Goal: Answer question/provide support

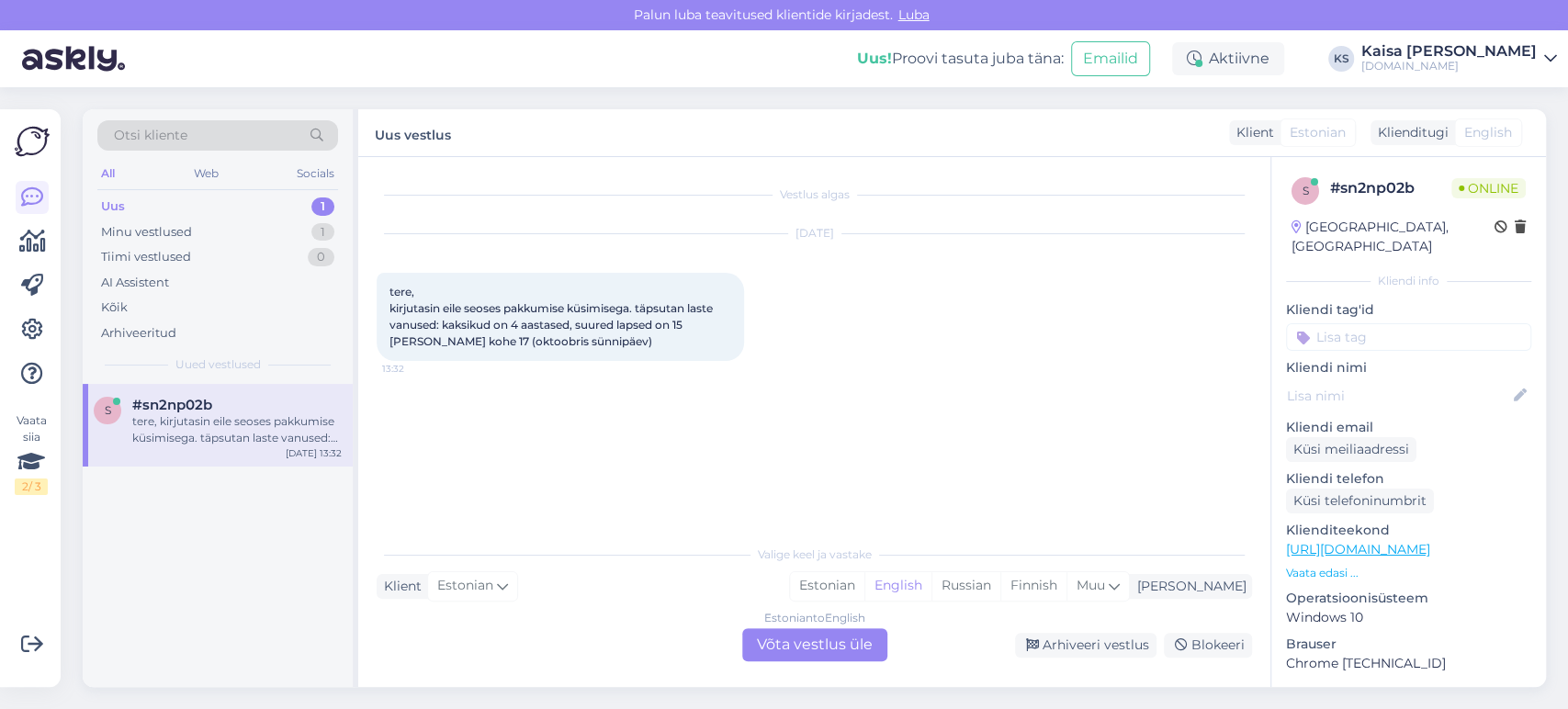
click at [82, 95] on div "Otsi kliente All Web Socials Uus 1 Minu vestlused 1 Tiimi vestlused 0 AI Assist…" at bounding box center [819, 398] width 1496 height 622
click at [865, 584] on div "Estonian" at bounding box center [827, 586] width 75 height 27
click at [831, 639] on div "Estonian to Estonian Võta vestlus üle" at bounding box center [815, 645] width 146 height 33
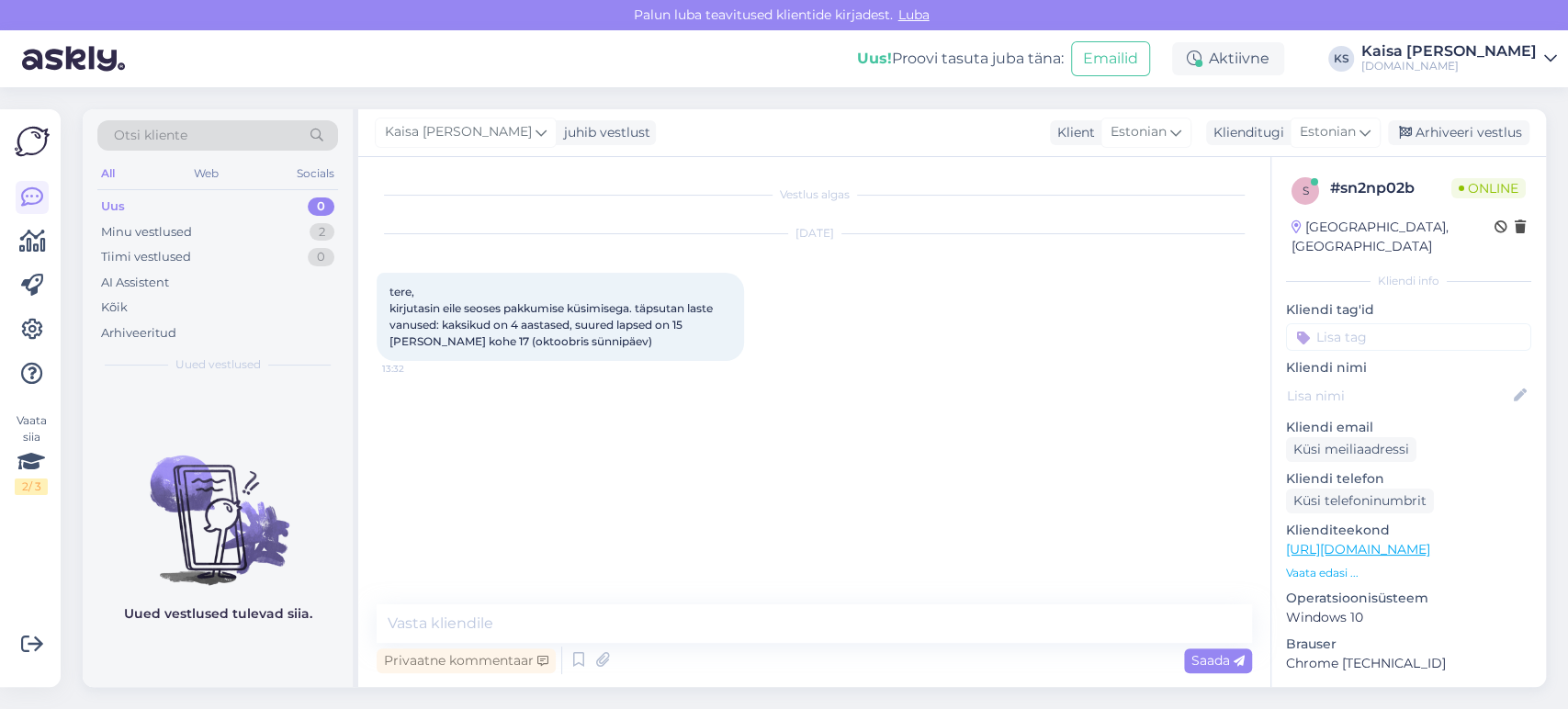
click at [1316, 565] on p "Vaata edasi ..." at bounding box center [1409, 573] width 246 height 16
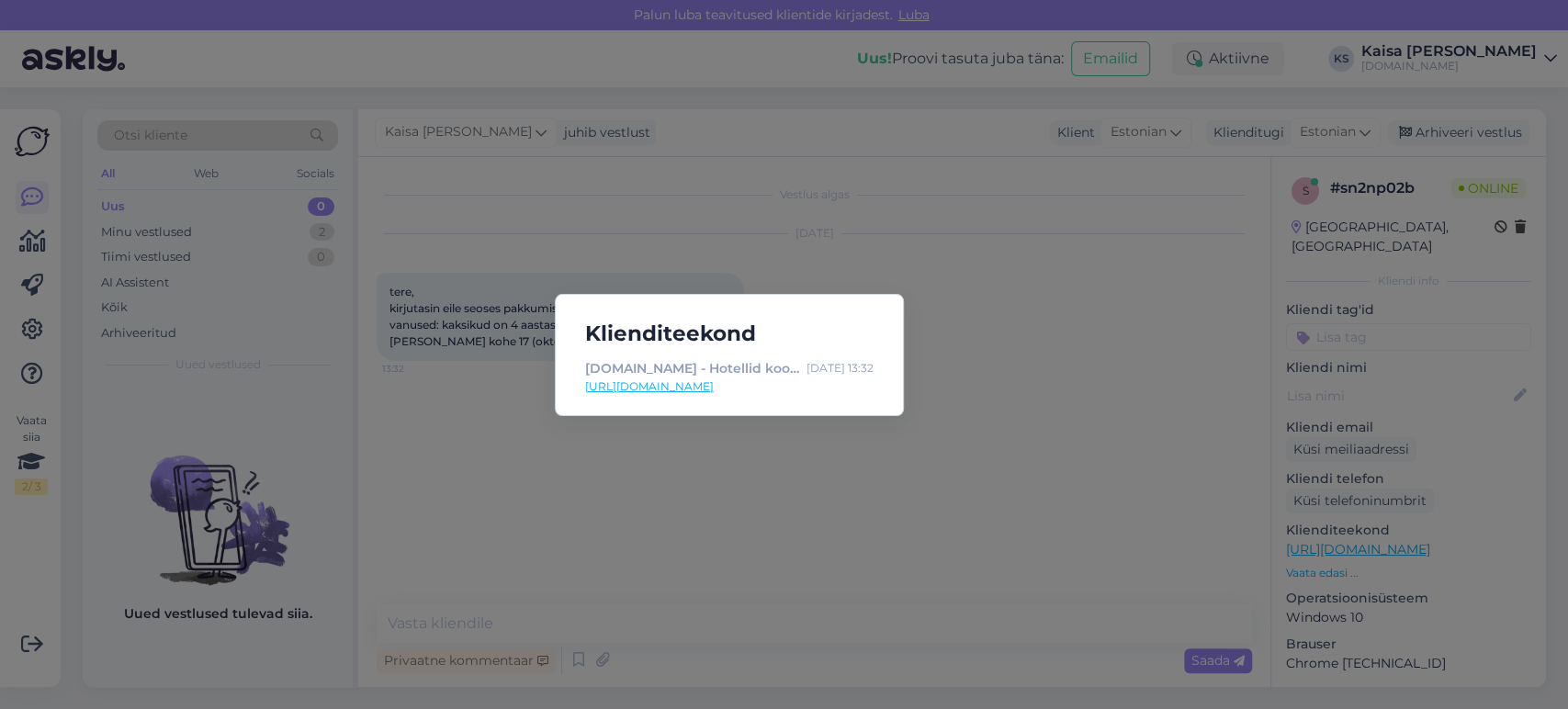
click at [820, 511] on div "Klienditeekond [DOMAIN_NAME] - Hotellid koos võluvate lisavõimalustega [DATE] 1…" at bounding box center [784, 354] width 1568 height 709
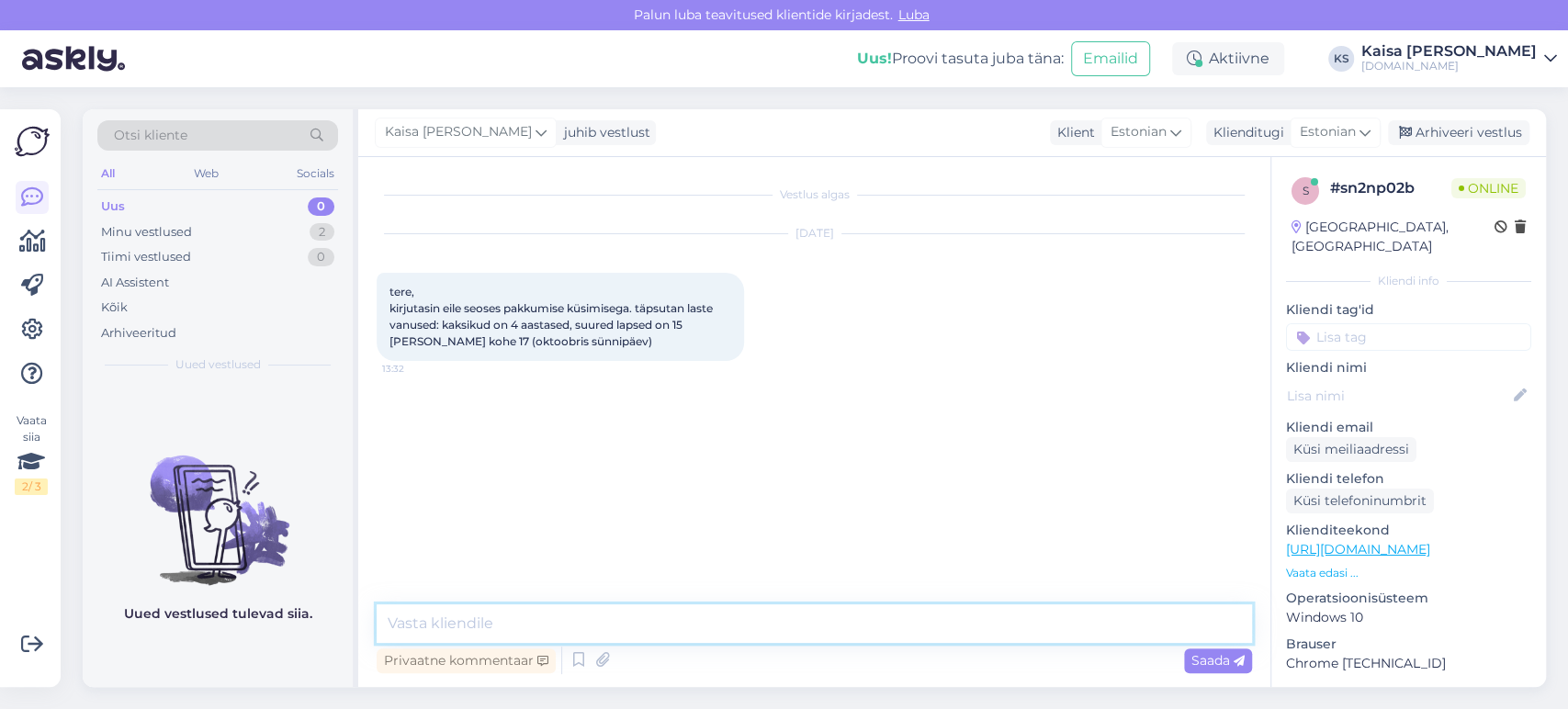
click at [755, 631] on textarea at bounding box center [815, 624] width 875 height 39
type textarea "Tere, palun täpsustage, mis hotelli on soov puhkama minna ning kuupäevi."
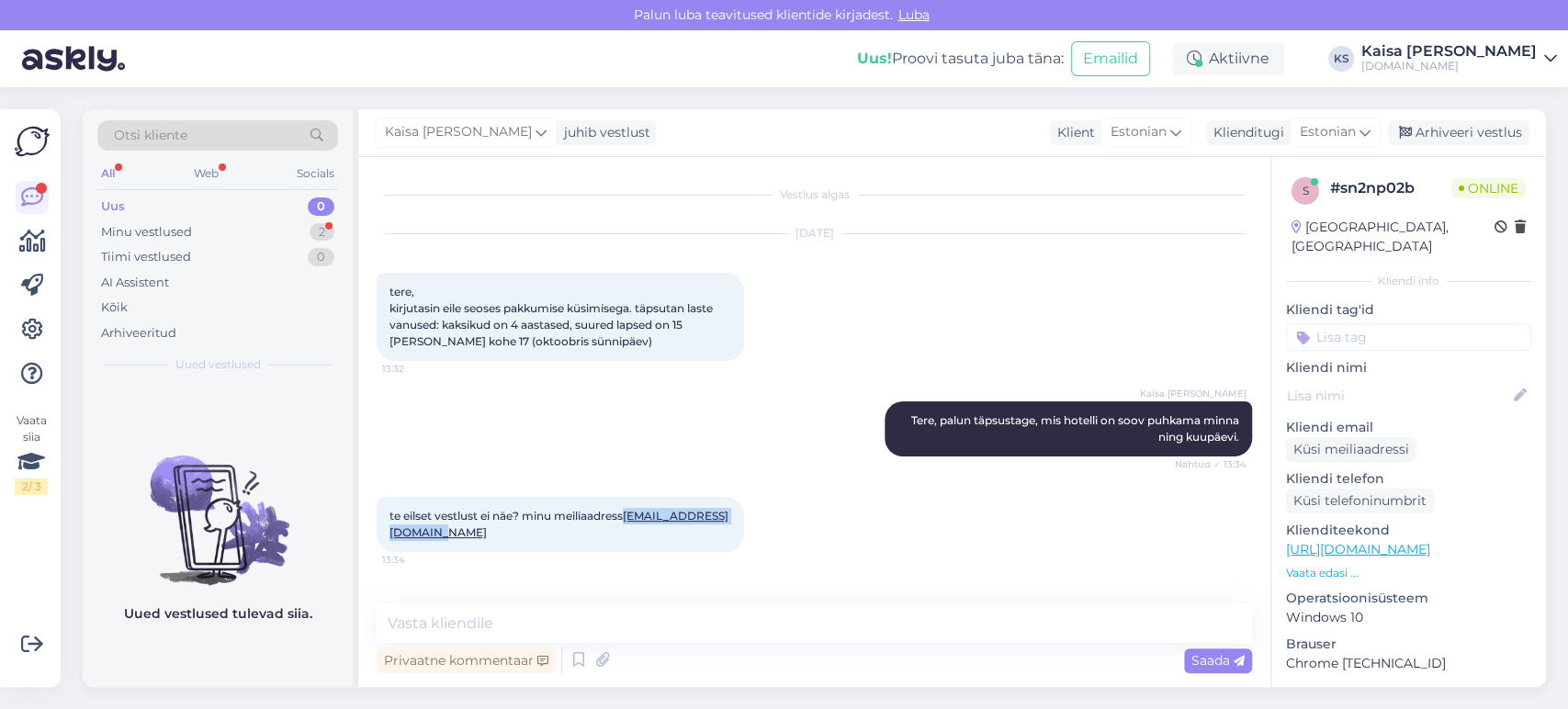
drag, startPoint x: 551, startPoint y: 531, endPoint x: 389, endPoint y: 534, distance: 162.0
click at [389, 534] on div "te eilset vestlust ei näe? minu meiliaadress [EMAIL_ADDRESS][DOMAIN_NAME] 13:34" at bounding box center [560, 525] width 368 height 55
copy link "[EMAIL_ADDRESS][DOMAIN_NAME]"
click at [275, 137] on div "Otsi kliente" at bounding box center [217, 135] width 241 height 30
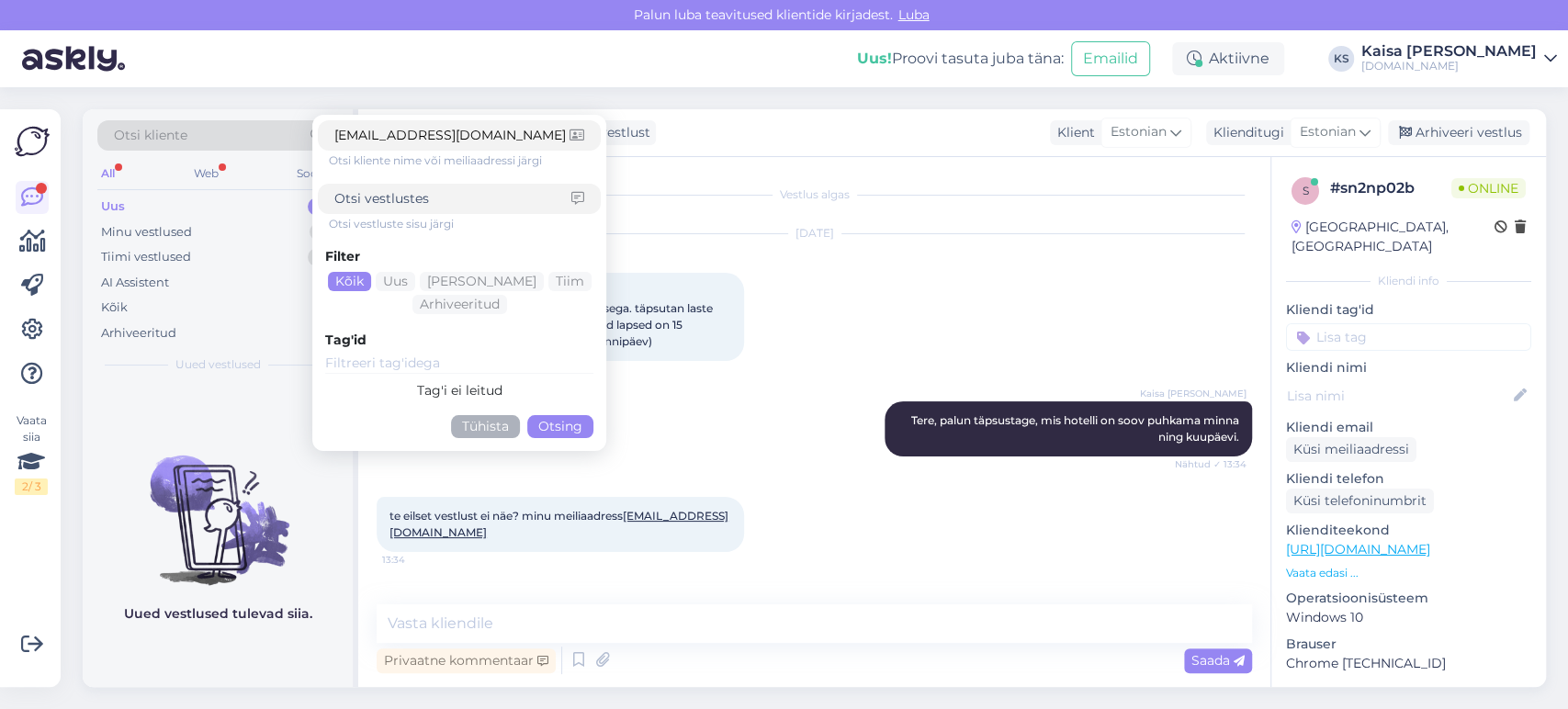
type input "[EMAIL_ADDRESS][DOMAIN_NAME]"
click at [560, 424] on button "Otsing" at bounding box center [560, 426] width 66 height 23
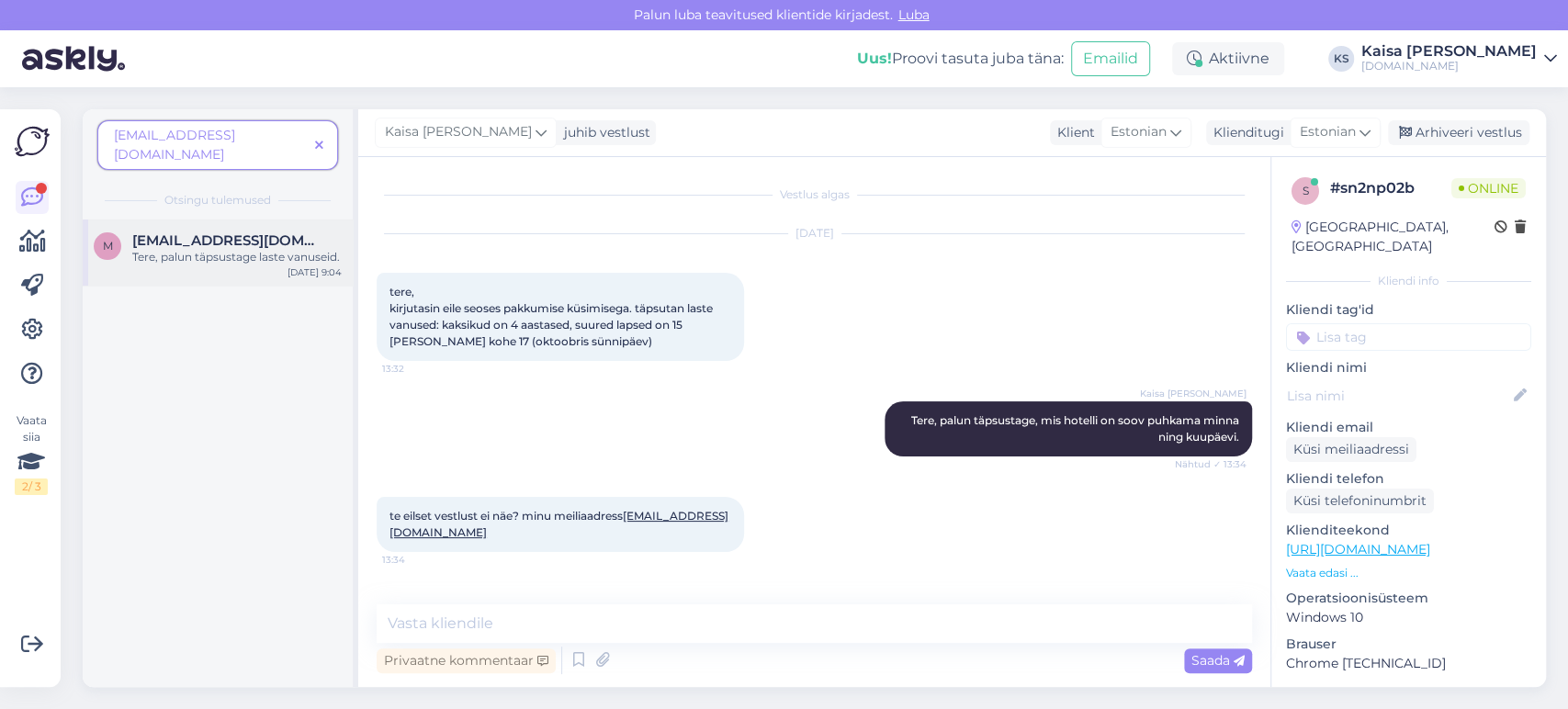
click at [251, 249] on div "Tere, palun täpsustage laste vanuseid." at bounding box center [237, 256] width 210 height 16
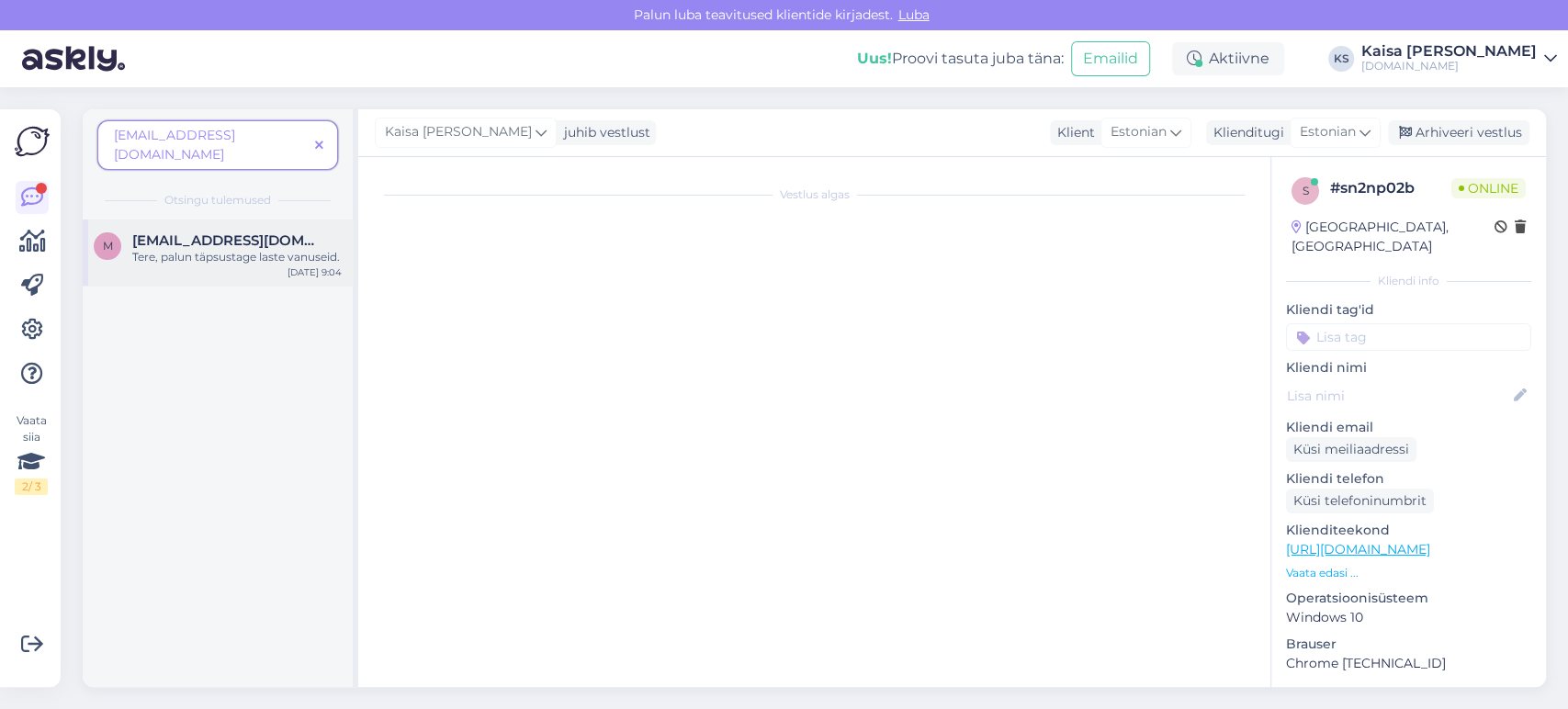
scroll to position [22, 0]
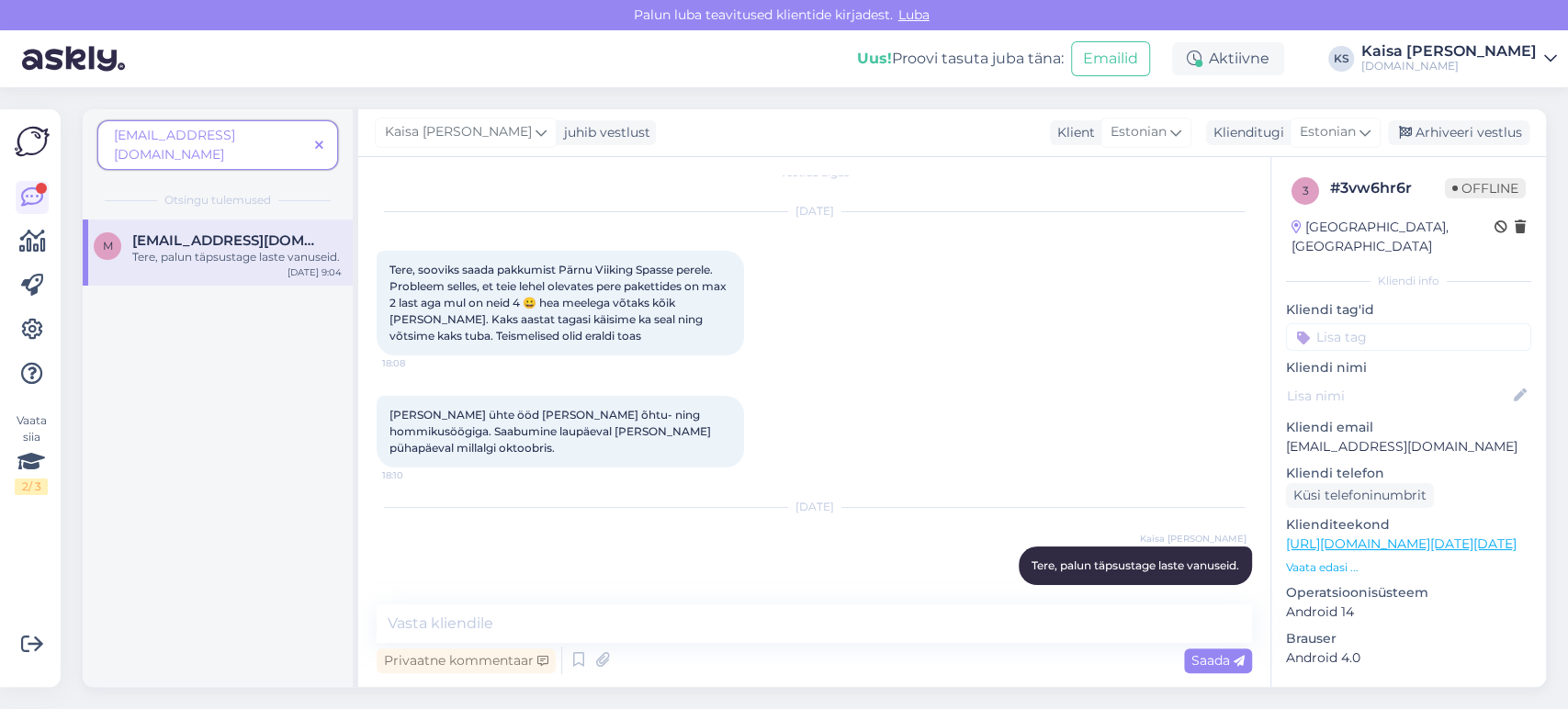
click at [322, 140] on icon at bounding box center [319, 147] width 9 height 13
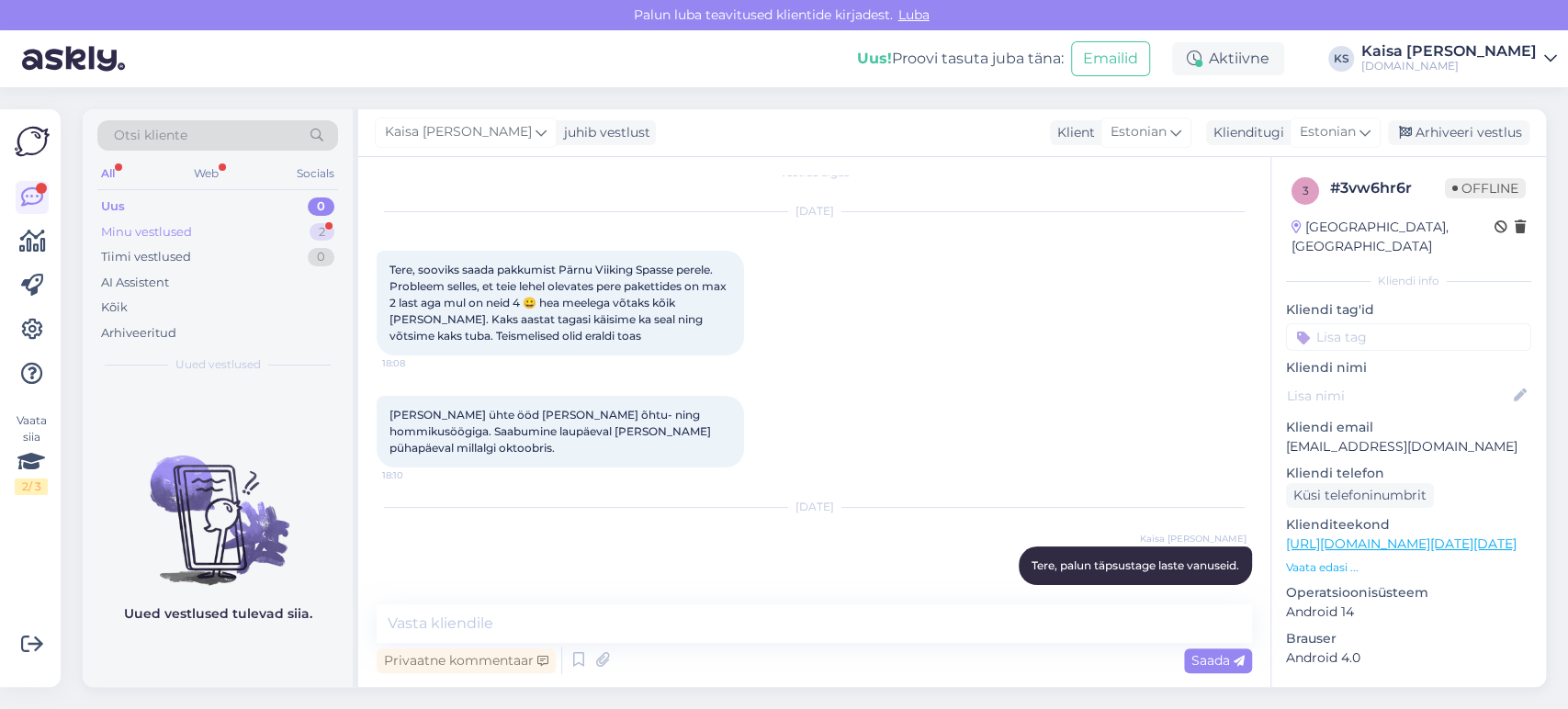
click at [300, 222] on div "Minu vestlused 2" at bounding box center [217, 232] width 241 height 26
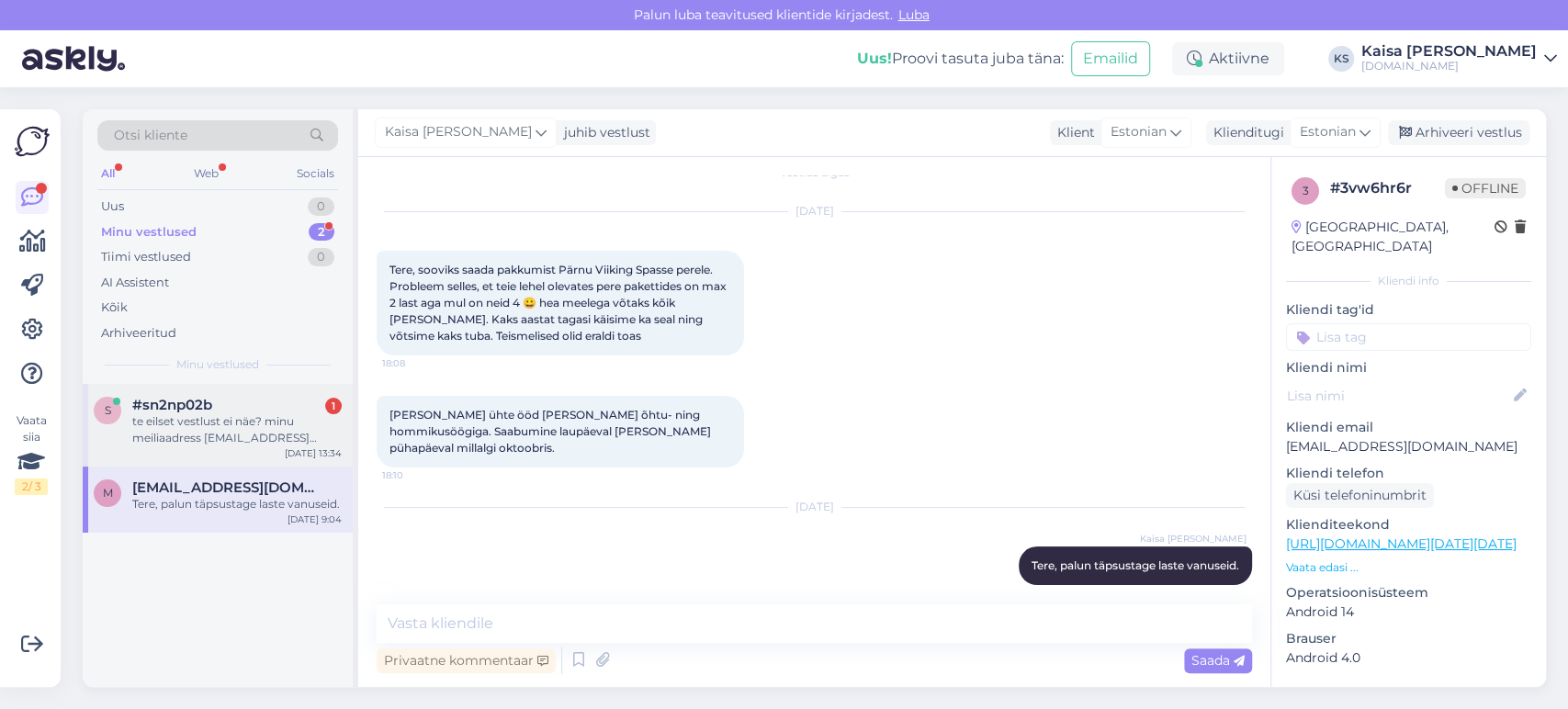
click at [207, 428] on div "te eilset vestlust ei näe? minu meiliaadress [EMAIL_ADDRESS][DOMAIN_NAME]" at bounding box center [237, 429] width 210 height 33
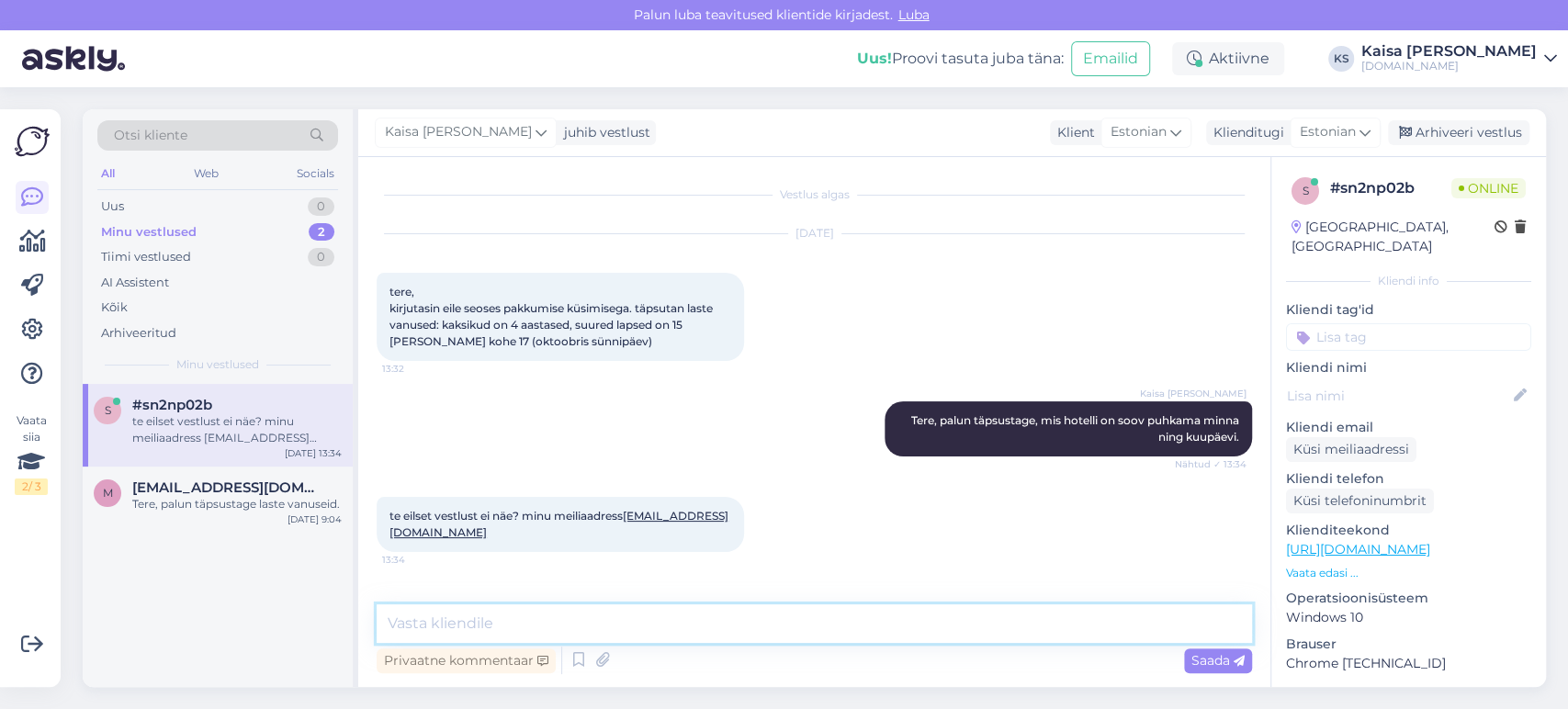
click at [578, 609] on textarea at bounding box center [815, 624] width 875 height 39
type textarea "Tänan, saadan pakkumise e-mailile."
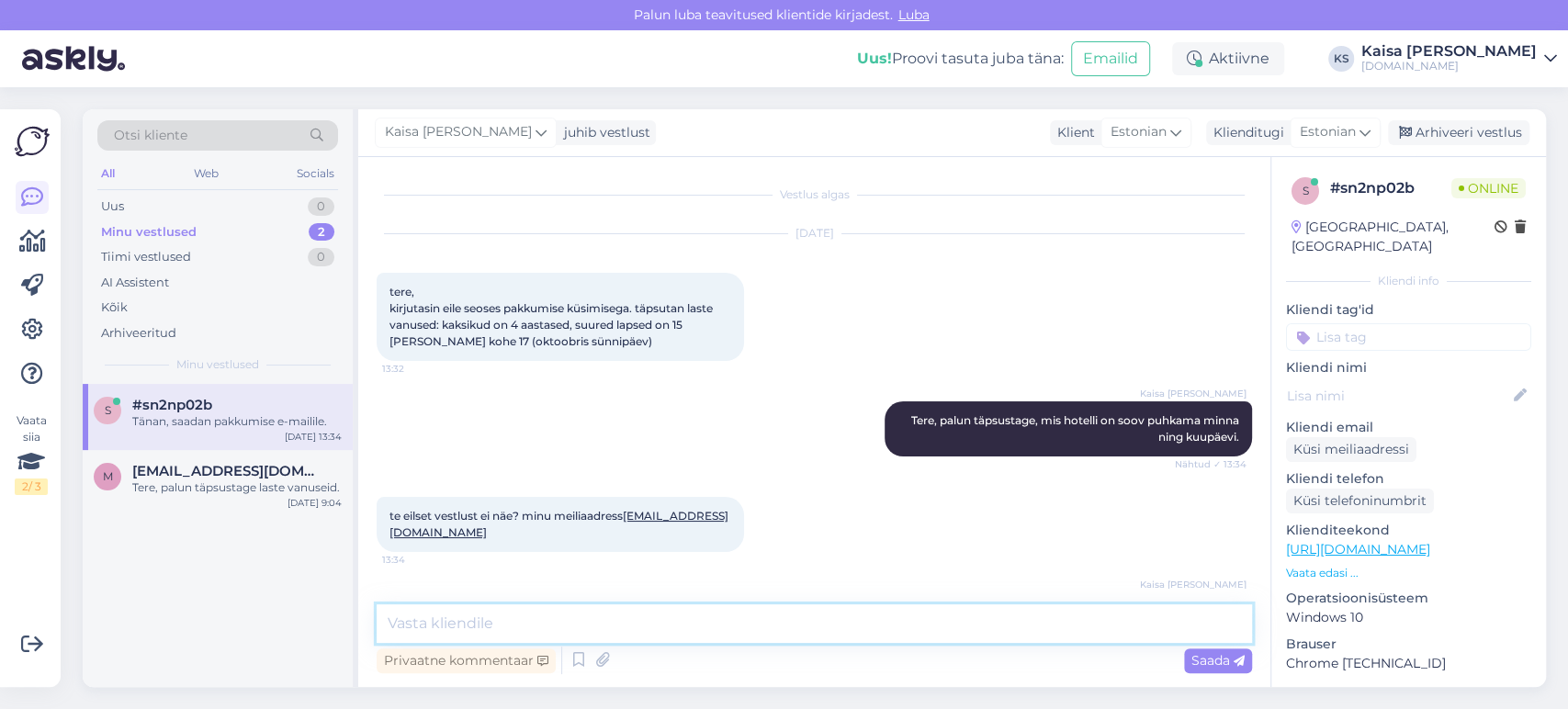
scroll to position [62, 0]
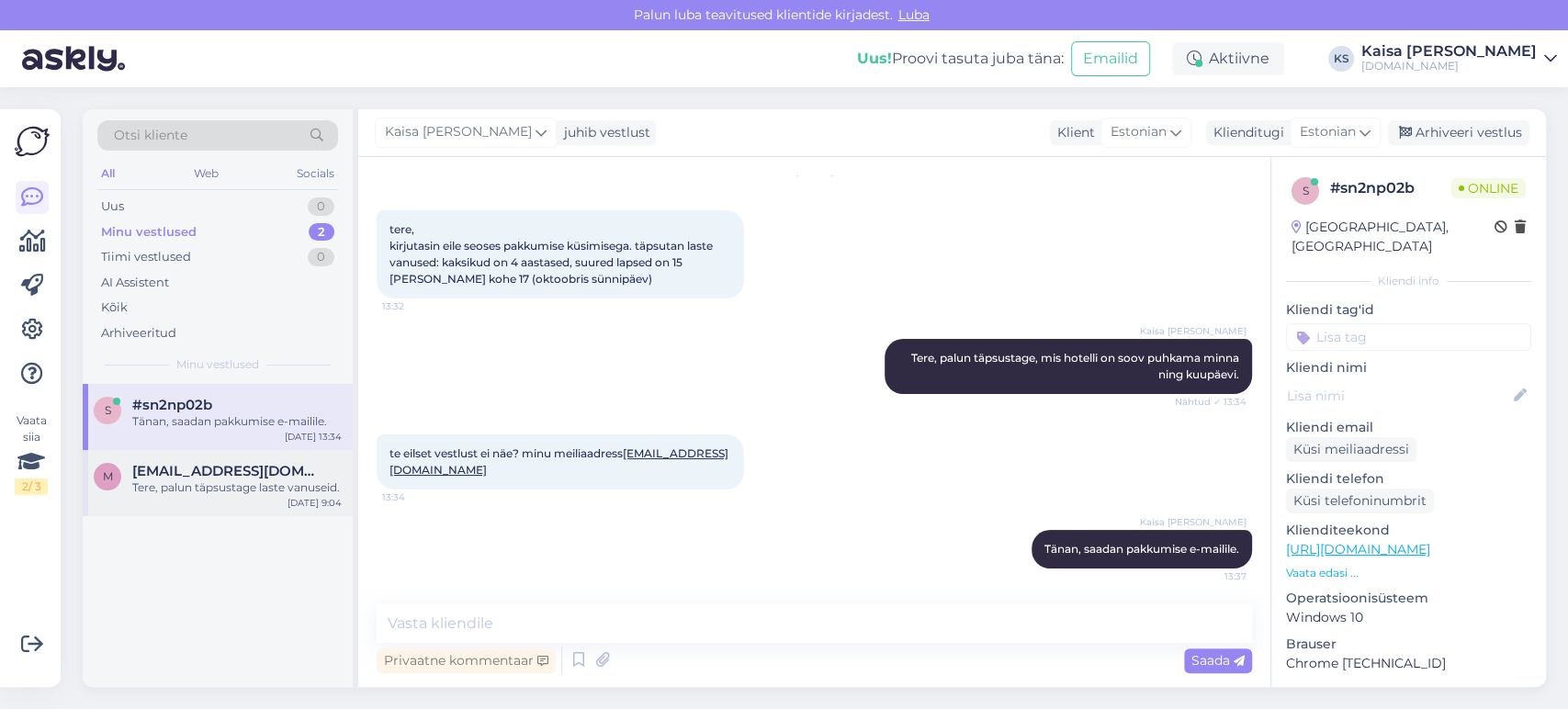
click at [196, 486] on div "Tere, palun täpsustage laste vanuseid." at bounding box center [237, 487] width 210 height 16
